Goal: Navigation & Orientation: Find specific page/section

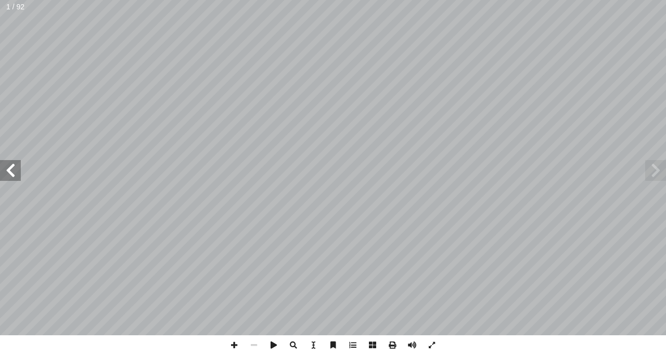
click at [654, 171] on span at bounding box center [655, 170] width 21 height 21
click at [7, 173] on span at bounding box center [10, 170] width 21 height 21
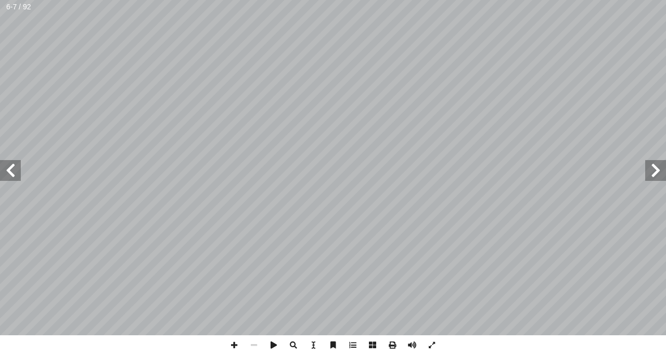
click at [14, 161] on span at bounding box center [10, 170] width 21 height 21
click at [235, 348] on span at bounding box center [234, 346] width 20 height 20
click at [230, 343] on span at bounding box center [234, 346] width 20 height 20
